Goal: Find specific page/section

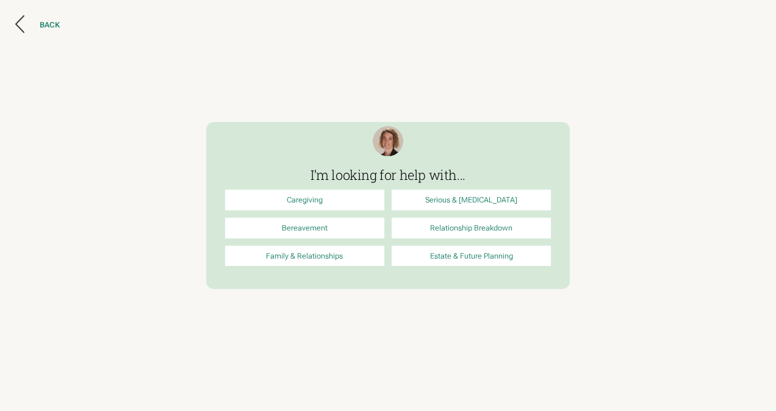
click at [22, 23] on icon at bounding box center [19, 24] width 9 height 18
click at [390, 143] on img at bounding box center [388, 141] width 30 height 30
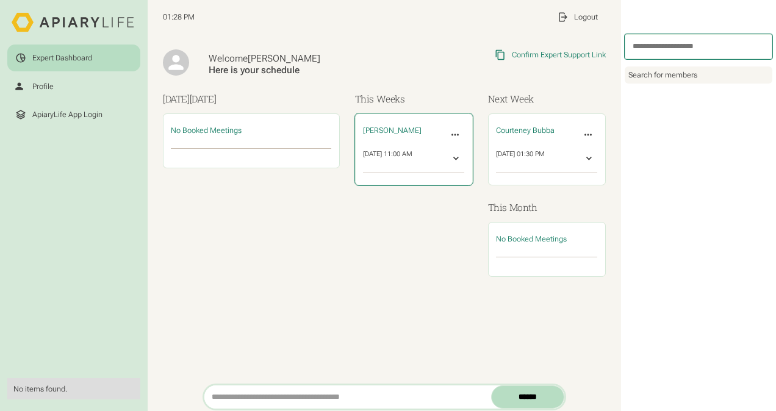
click at [388, 128] on span "[PERSON_NAME]" at bounding box center [392, 130] width 59 height 9
